Goal: Information Seeking & Learning: Learn about a topic

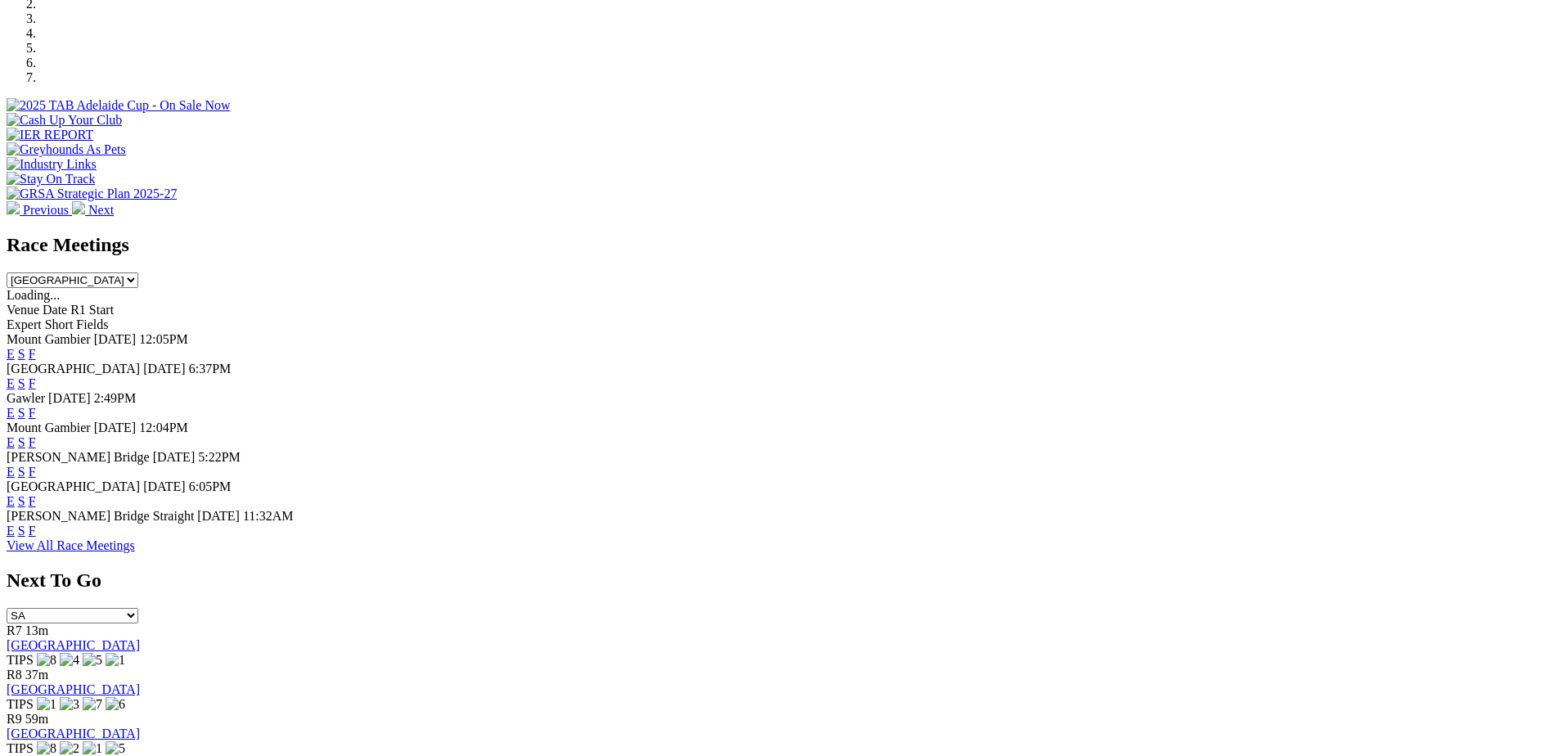
scroll to position [459, 0]
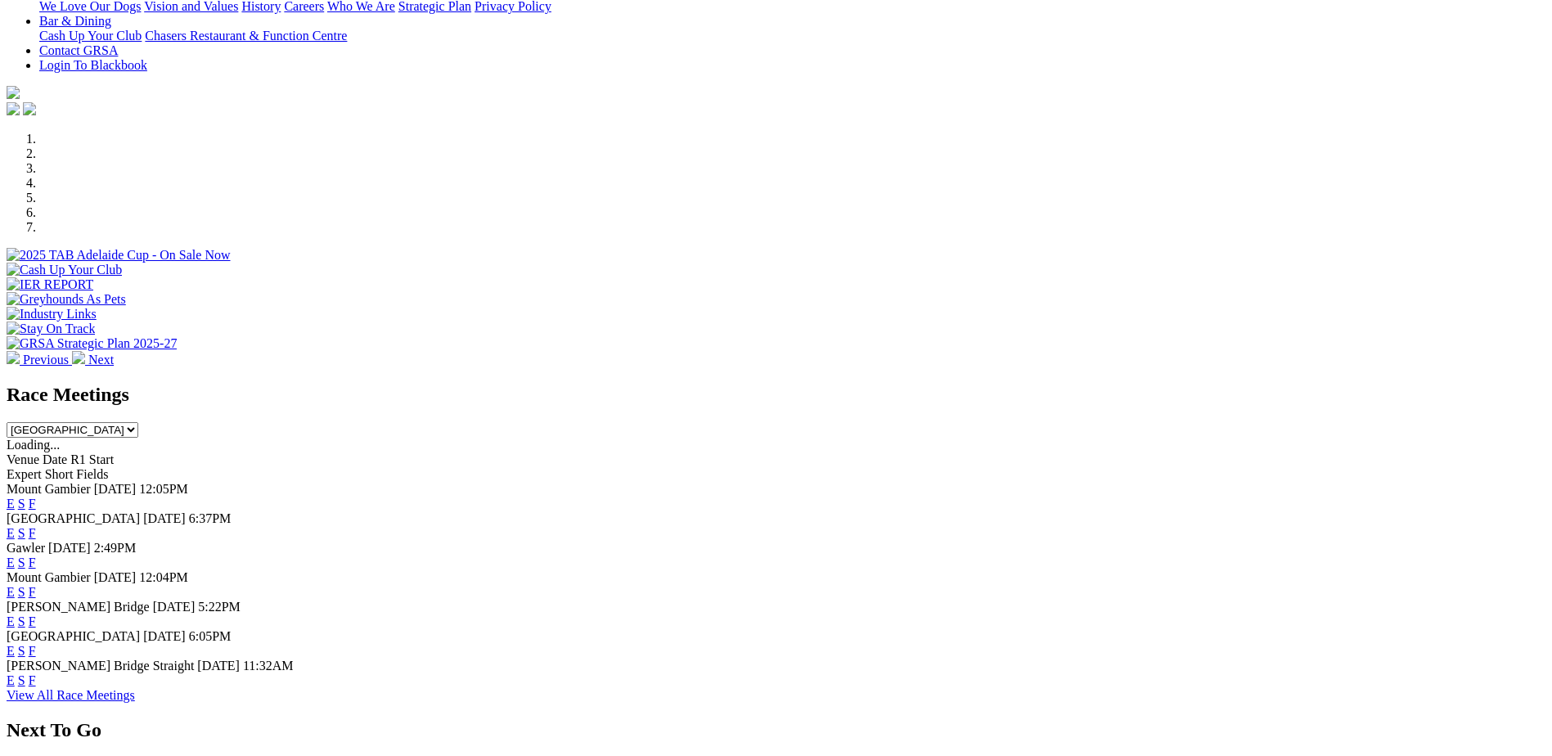
click at [36, 526] on link "F" at bounding box center [32, 533] width 7 height 14
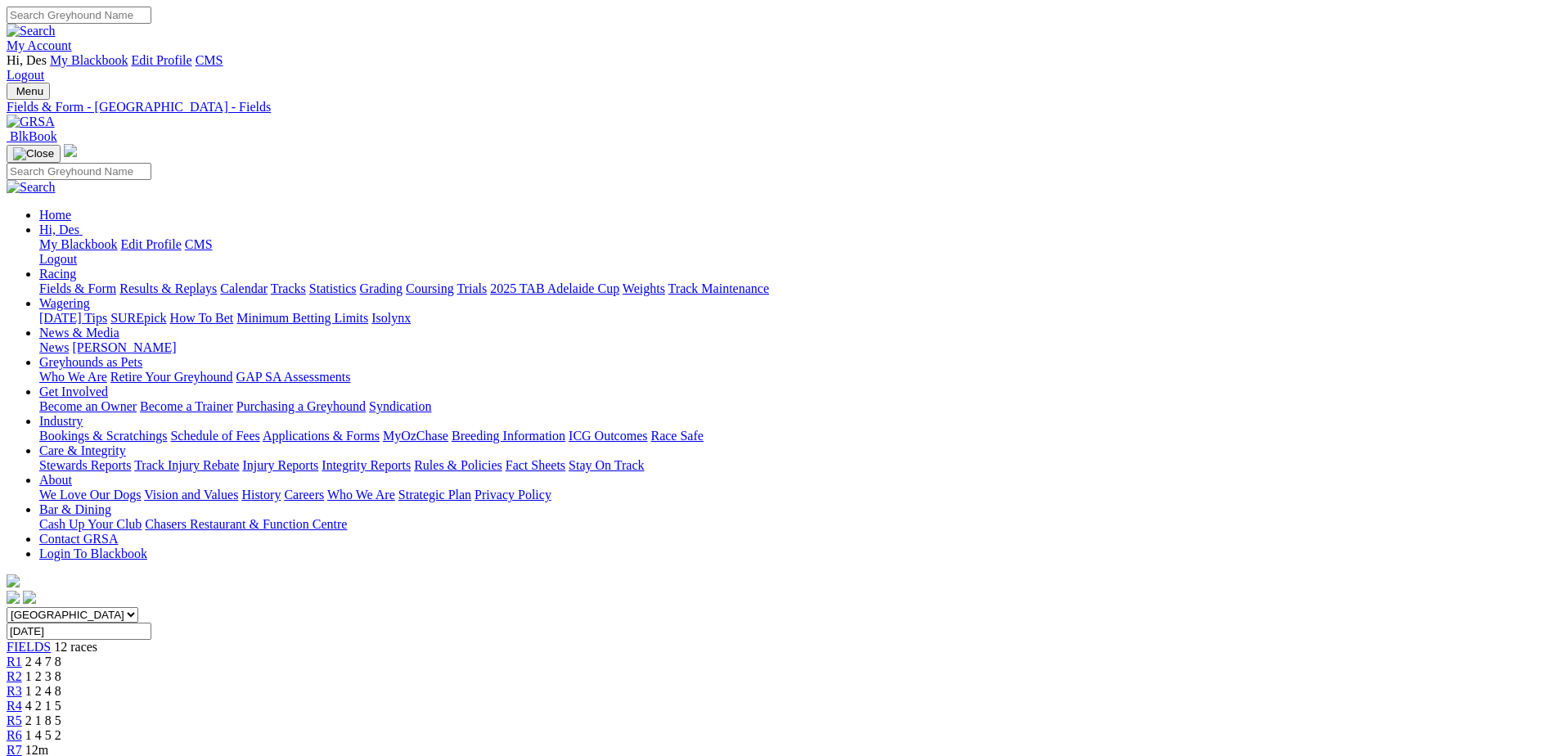
click at [22, 684] on span "R3" at bounding box center [15, 691] width 16 height 14
